Goal: Complete application form

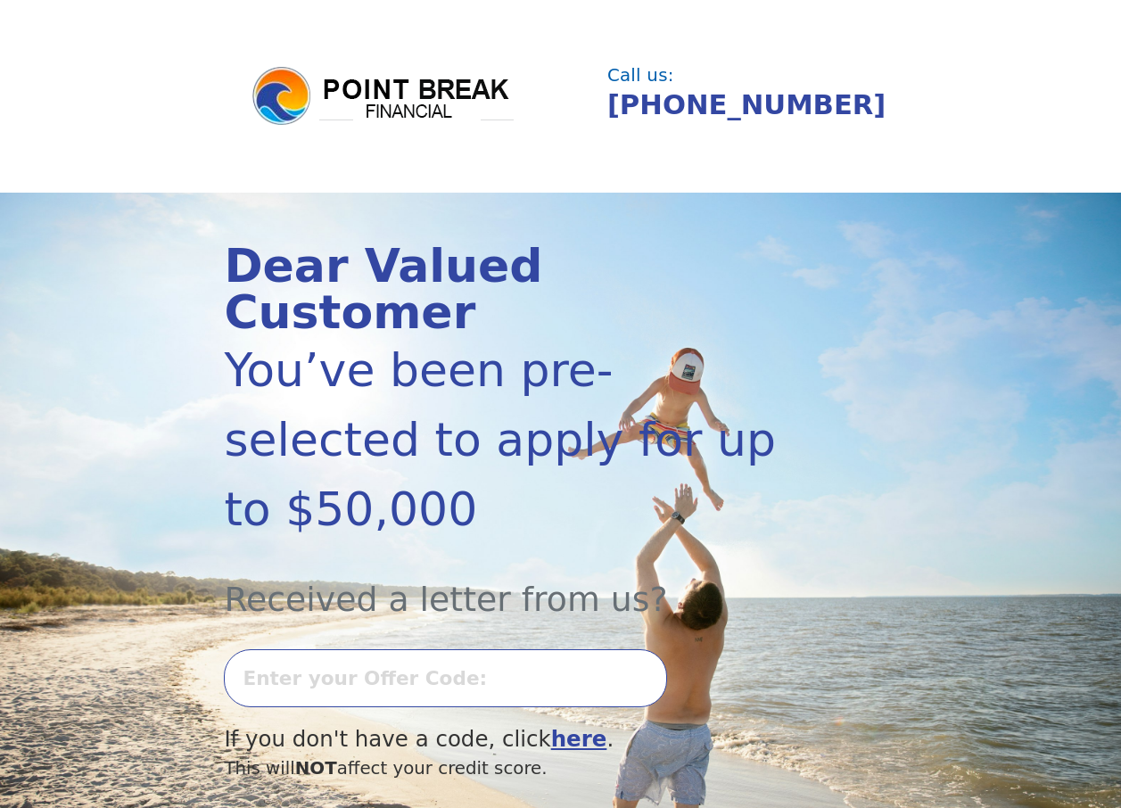
click at [415, 649] on input "text" at bounding box center [445, 678] width 443 height 58
type input "0910k-858701"
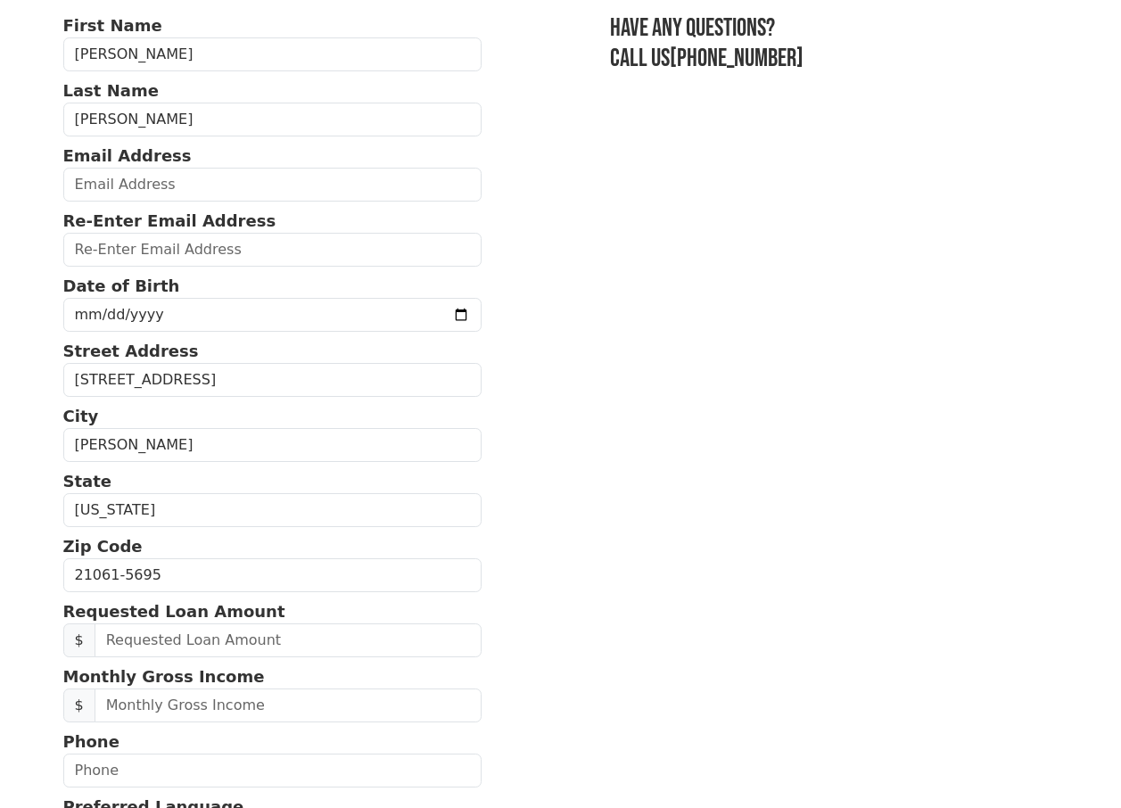
scroll to position [268, 0]
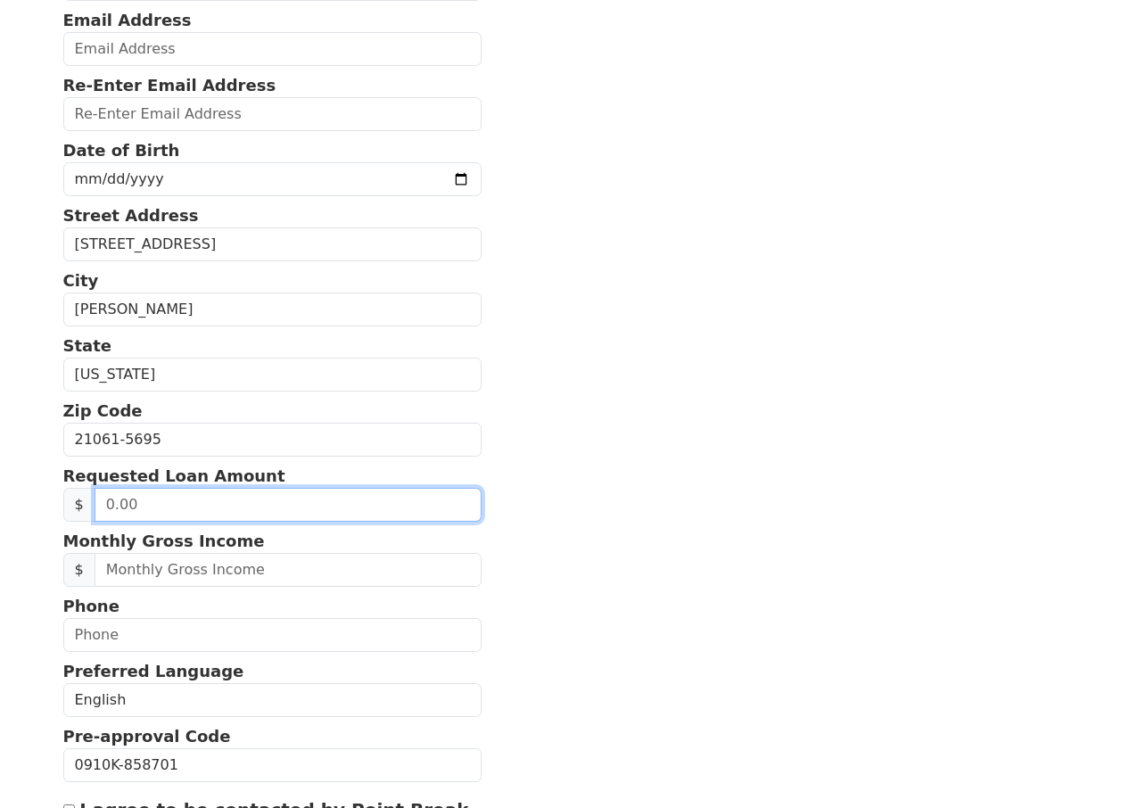
click at [185, 511] on input "text" at bounding box center [288, 505] width 387 height 34
drag, startPoint x: 184, startPoint y: 510, endPoint x: 88, endPoint y: 493, distance: 97.0
click at [91, 495] on div "$" at bounding box center [272, 505] width 419 height 34
type input "2.00"
type input "15,000.00"
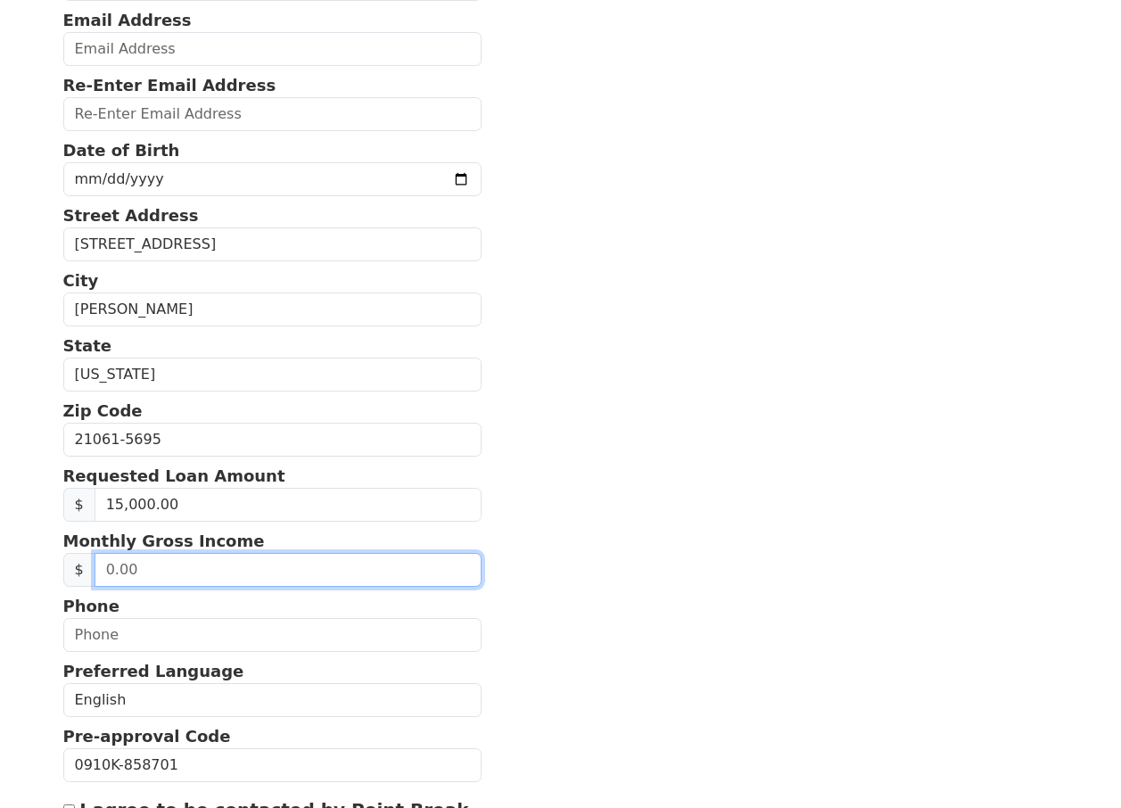
click at [136, 568] on input "text" at bounding box center [288, 570] width 387 height 34
type input "6,500.00"
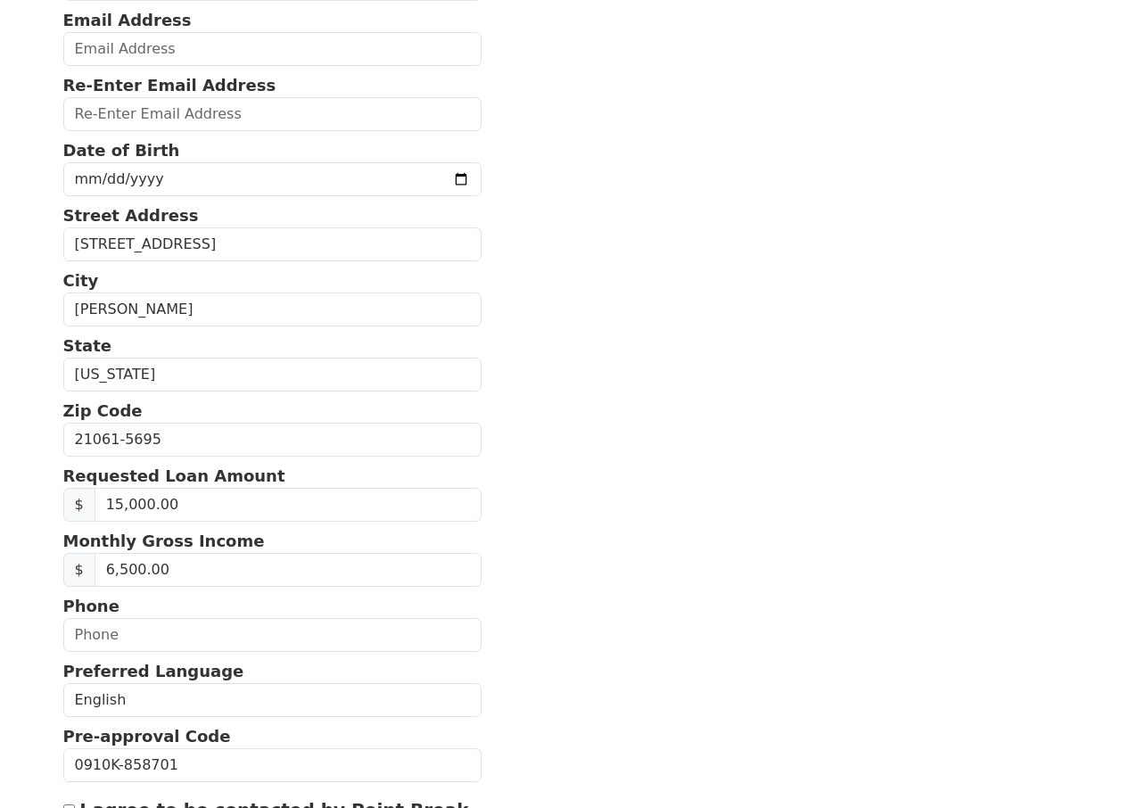
click at [568, 560] on section "First Name Krystal Last Name Nelson Email Address Re-Enter Email Address Date o…" at bounding box center [561, 440] width 996 height 1125
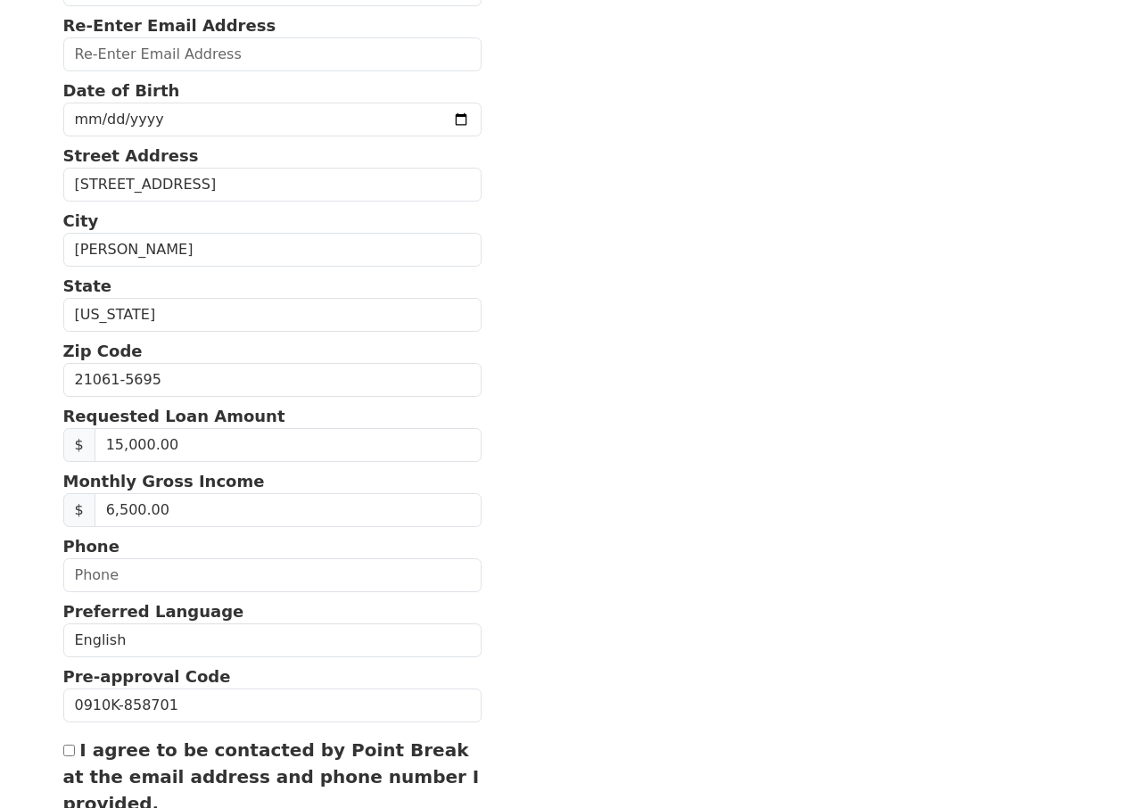
scroll to position [357, 0]
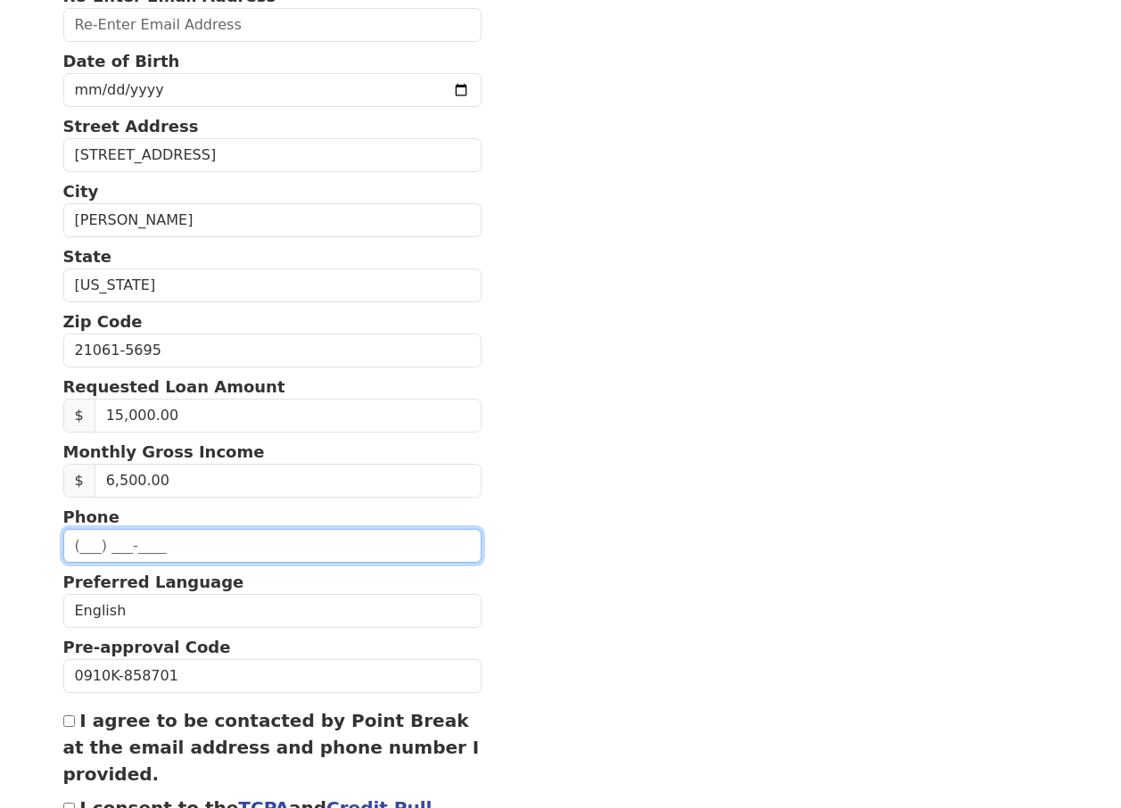
click at [143, 559] on input "text" at bounding box center [272, 546] width 419 height 34
type input "(443) 904-3269"
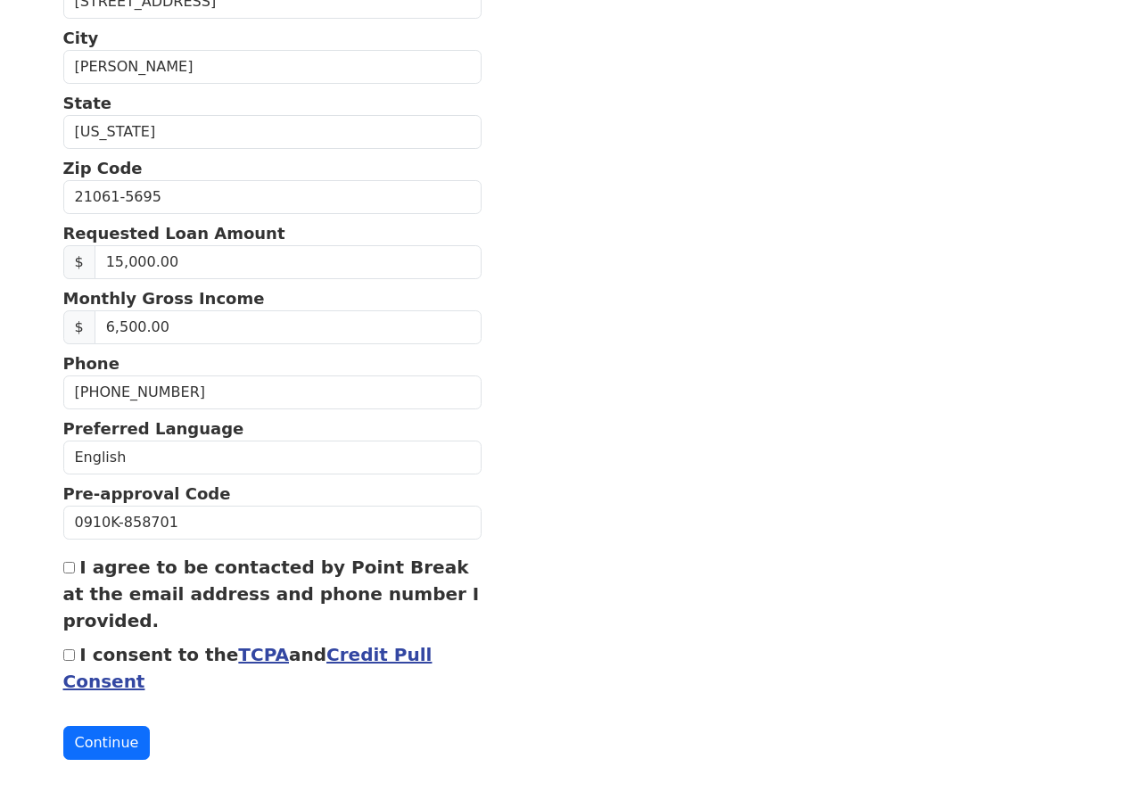
click at [64, 573] on input "I agree to be contacted by Point Break at the email address and phone number I …" at bounding box center [69, 568] width 12 height 12
checkbox input "true"
click at [67, 654] on input "I consent to the TCPA and Credit Pull Consent" at bounding box center [69, 655] width 12 height 12
checkbox input "true"
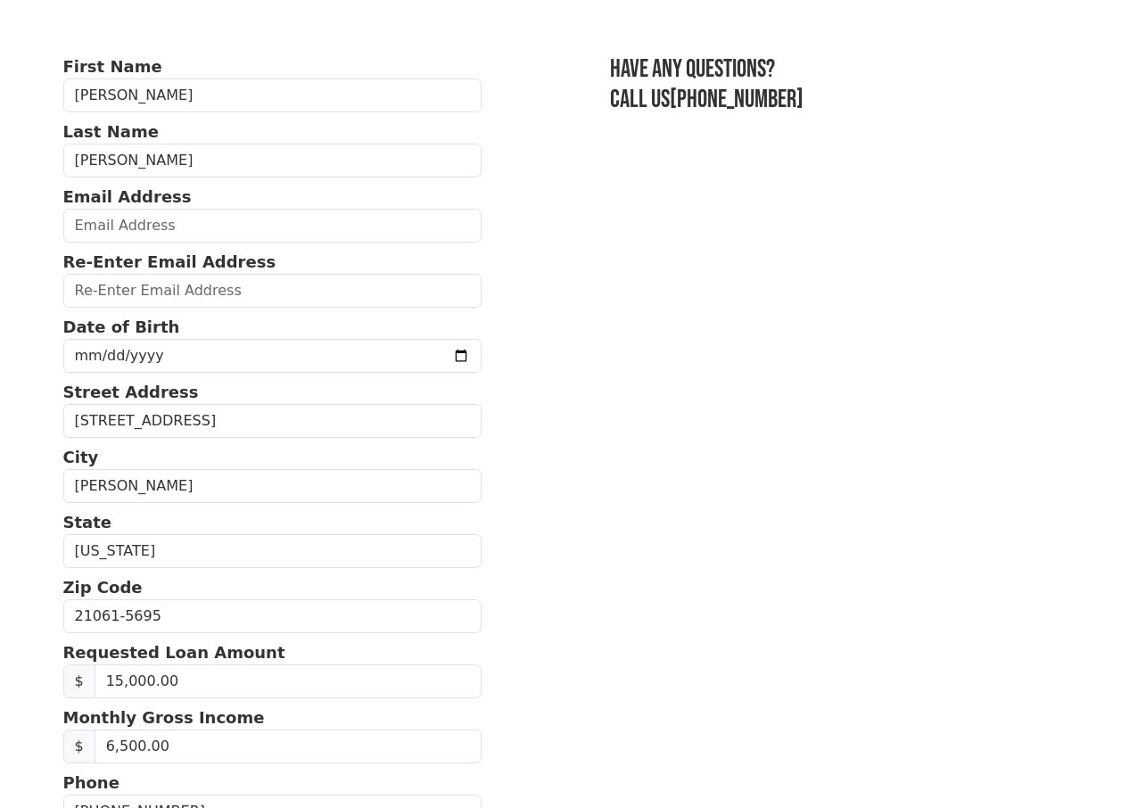
scroll to position [64, 0]
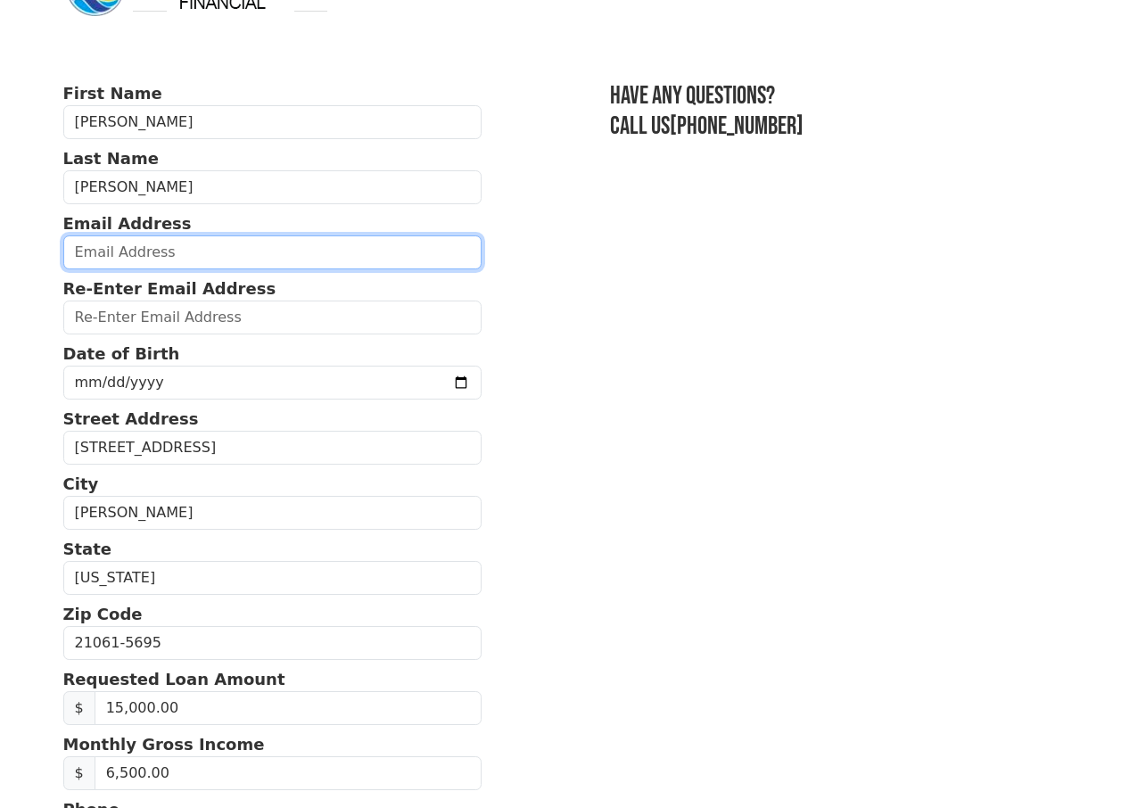
click at [93, 251] on input "email" at bounding box center [272, 253] width 419 height 34
type input "knelson522@yahoo.com"
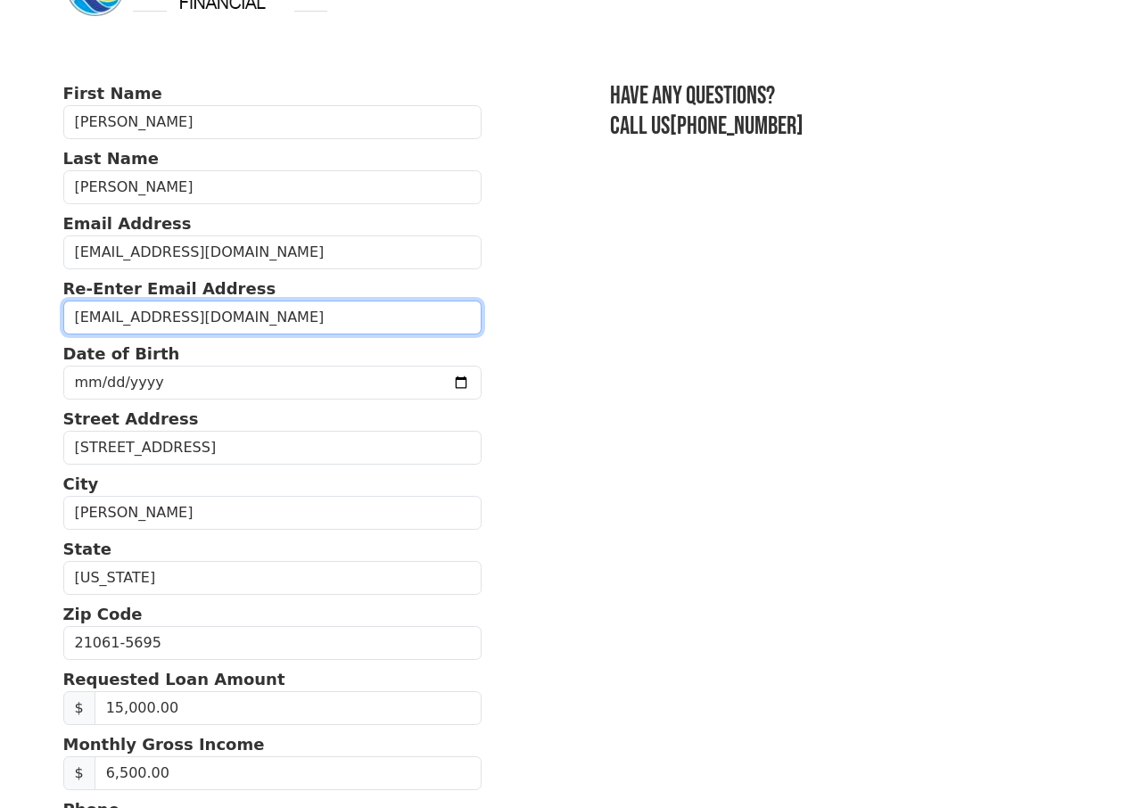
type input "knelson522@yahoo.com"
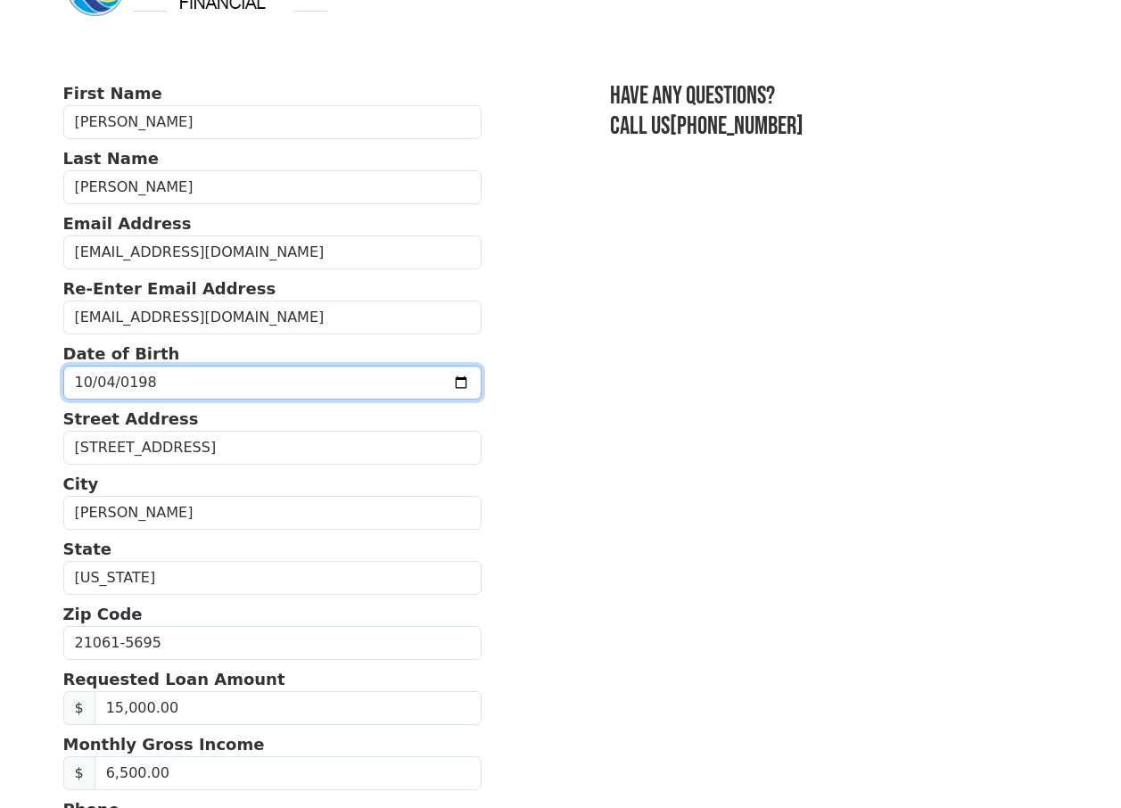
type input "1988-10-04"
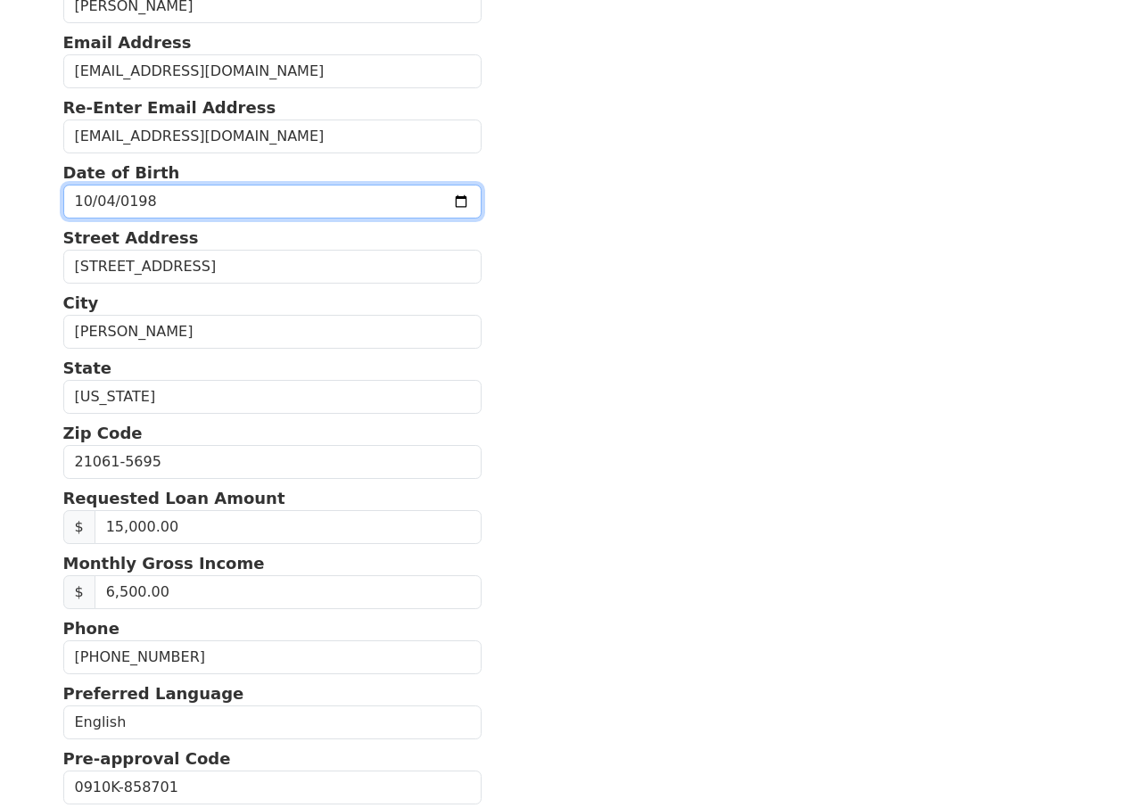
scroll to position [243, 0]
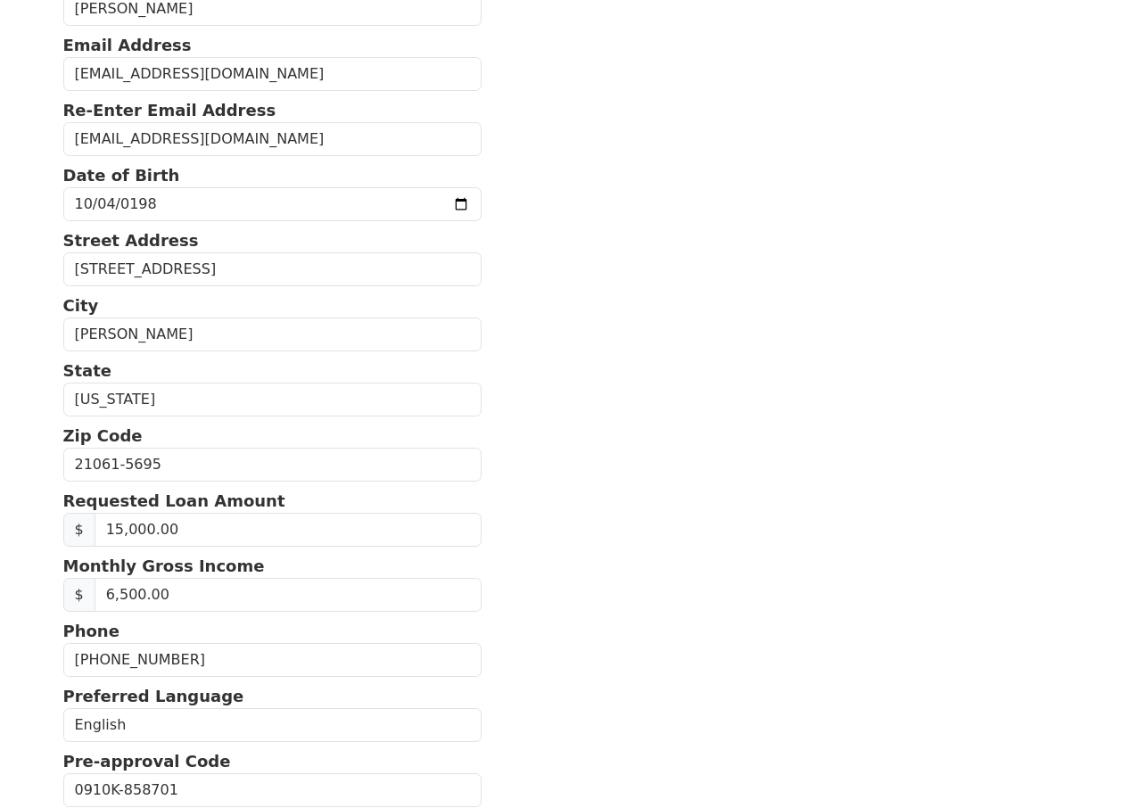
click at [569, 442] on section "First Name Krystal Last Name Nelson Email Address knelson522@yahoo.com Re-Enter…" at bounding box center [561, 465] width 996 height 1125
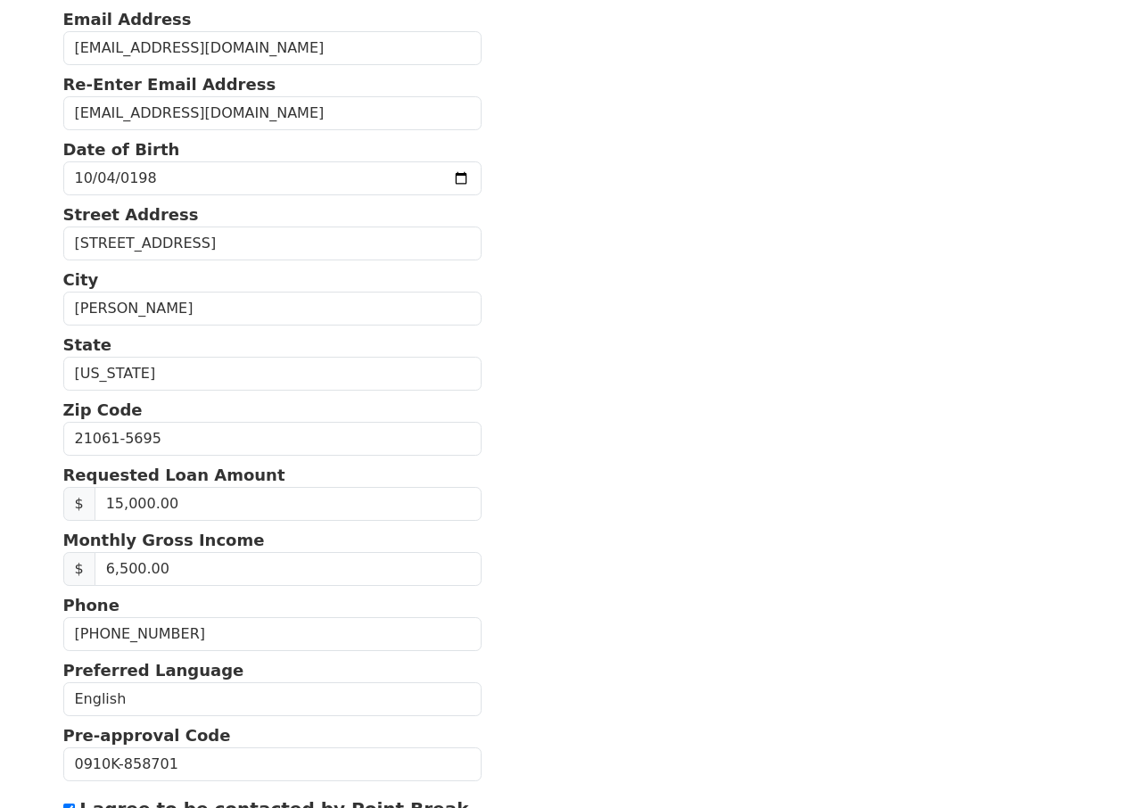
scroll to position [510, 0]
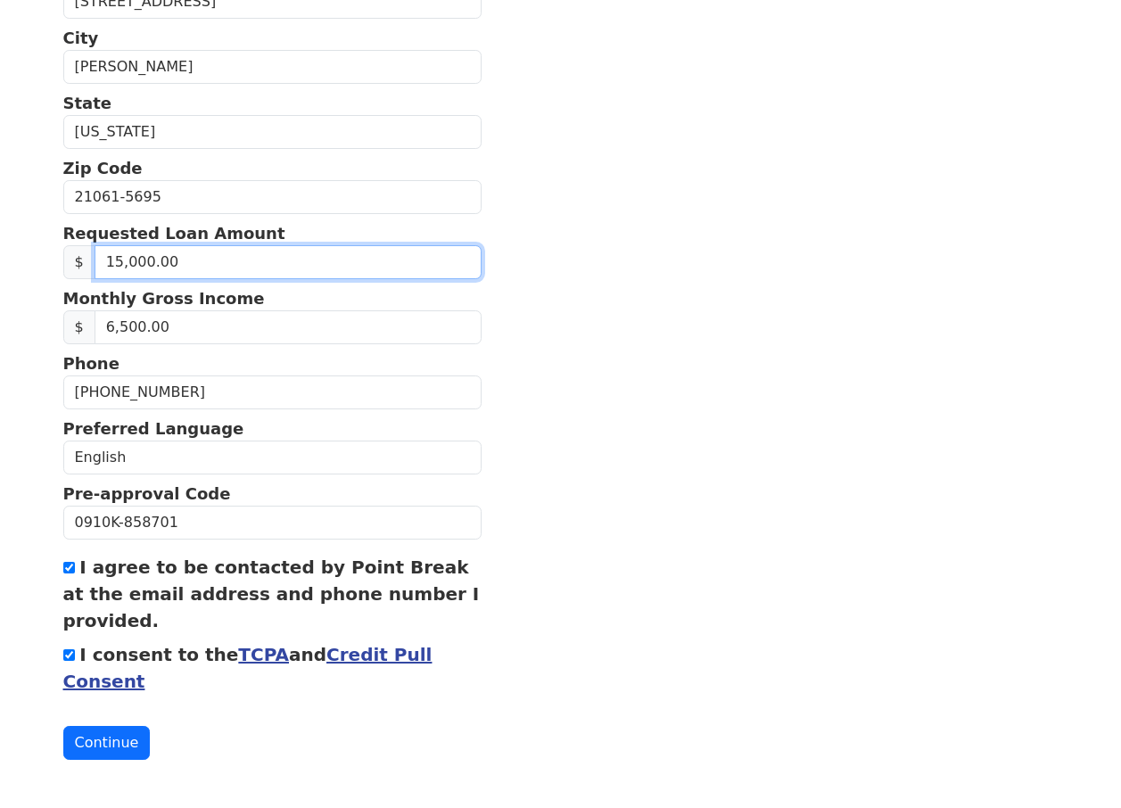
drag, startPoint x: 165, startPoint y: 264, endPoint x: 87, endPoint y: 267, distance: 77.7
click at [87, 267] on div "$ 15,000.00" at bounding box center [272, 262] width 419 height 34
type input "20,000.00"
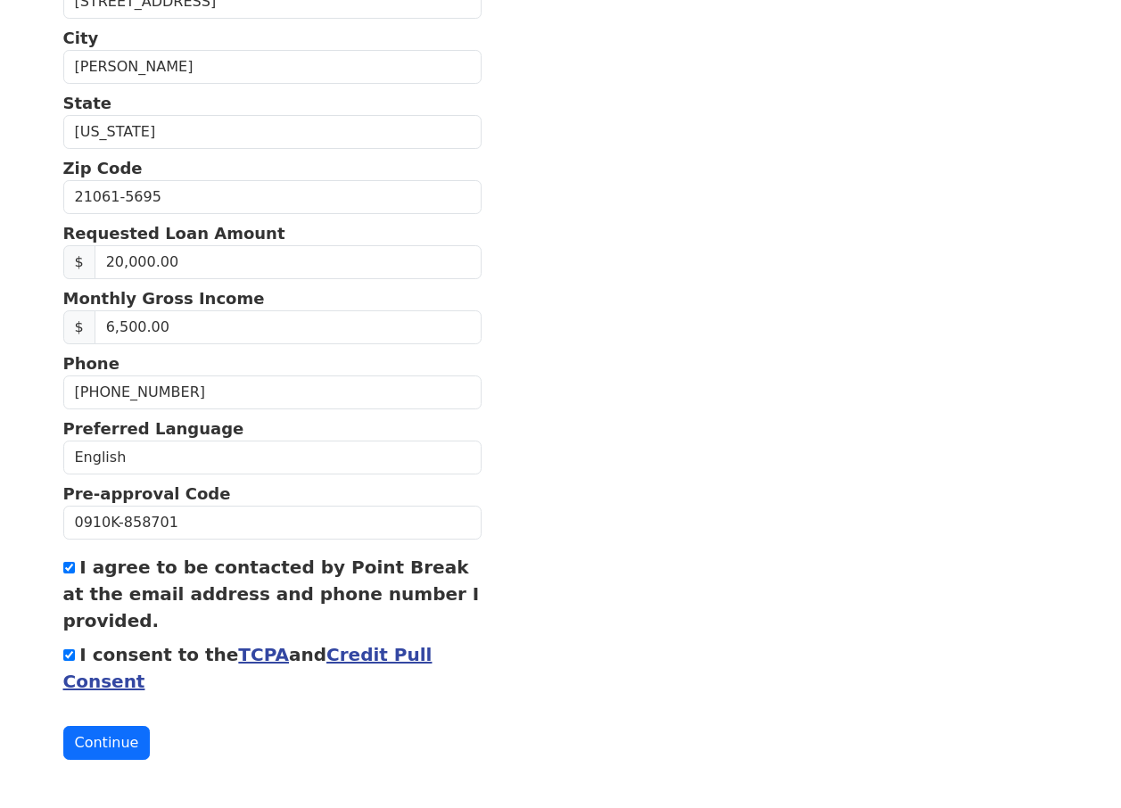
click at [778, 549] on section "First Name Krystal Last Name Nelson Email Address knelson522@yahoo.com Re-Enter…" at bounding box center [561, 197] width 996 height 1125
click at [89, 747] on button "Continue" at bounding box center [106, 743] width 87 height 34
